Goal: Subscribe to service/newsletter

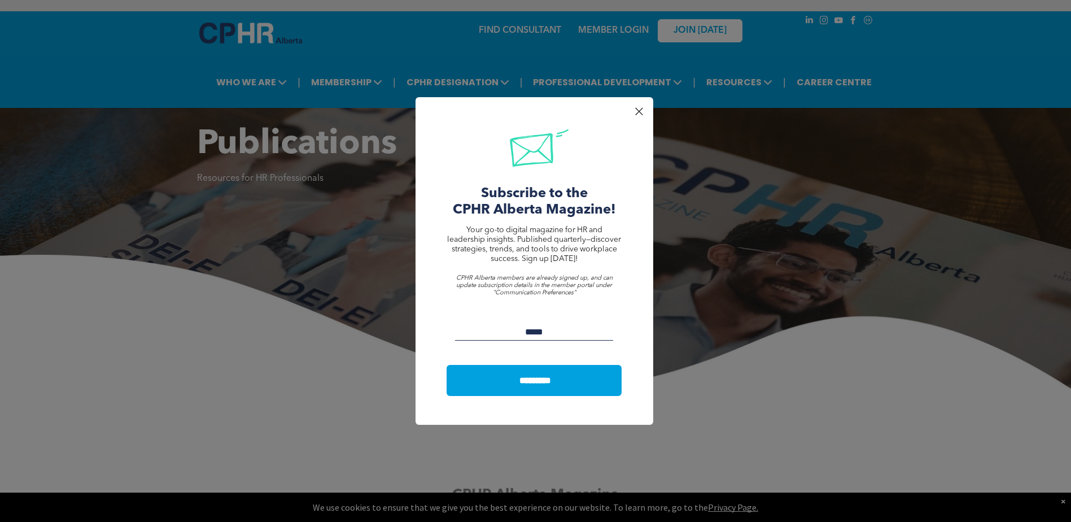
click at [538, 334] on input "Email:" at bounding box center [534, 331] width 159 height 17
type input "**********"
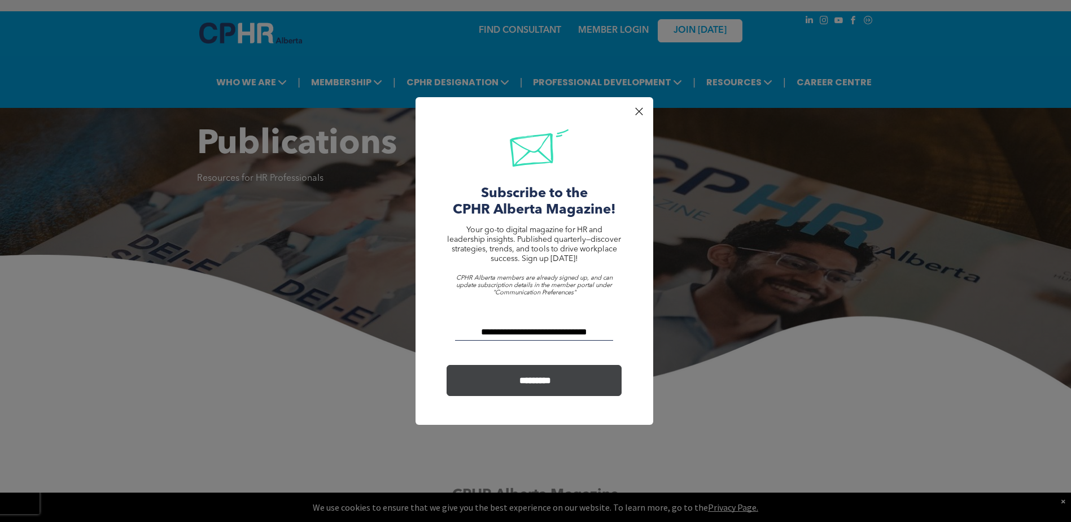
click at [538, 373] on input "*********" at bounding box center [535, 380] width 171 height 21
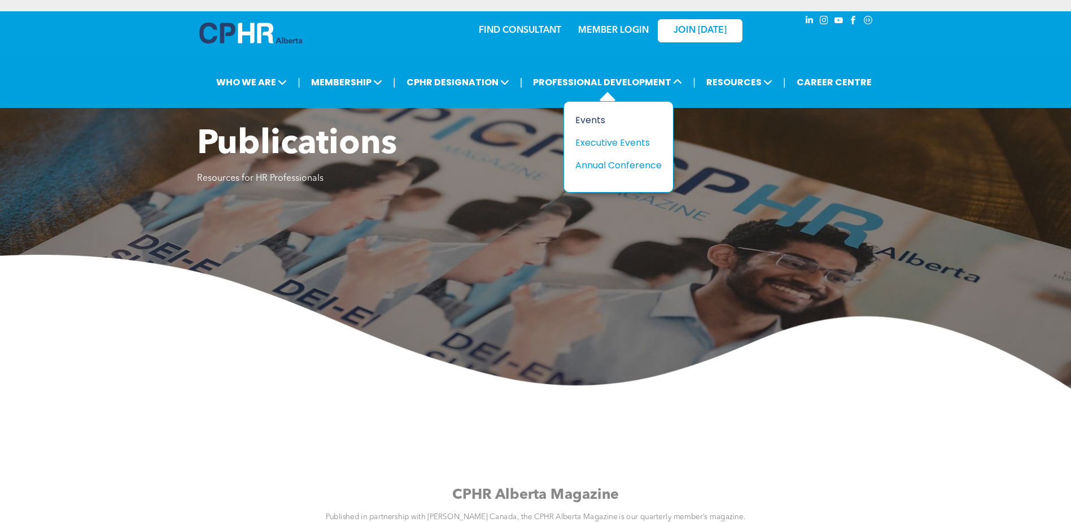
click at [600, 117] on div "Events" at bounding box center [614, 120] width 78 height 14
